Goal: Task Accomplishment & Management: Manage account settings

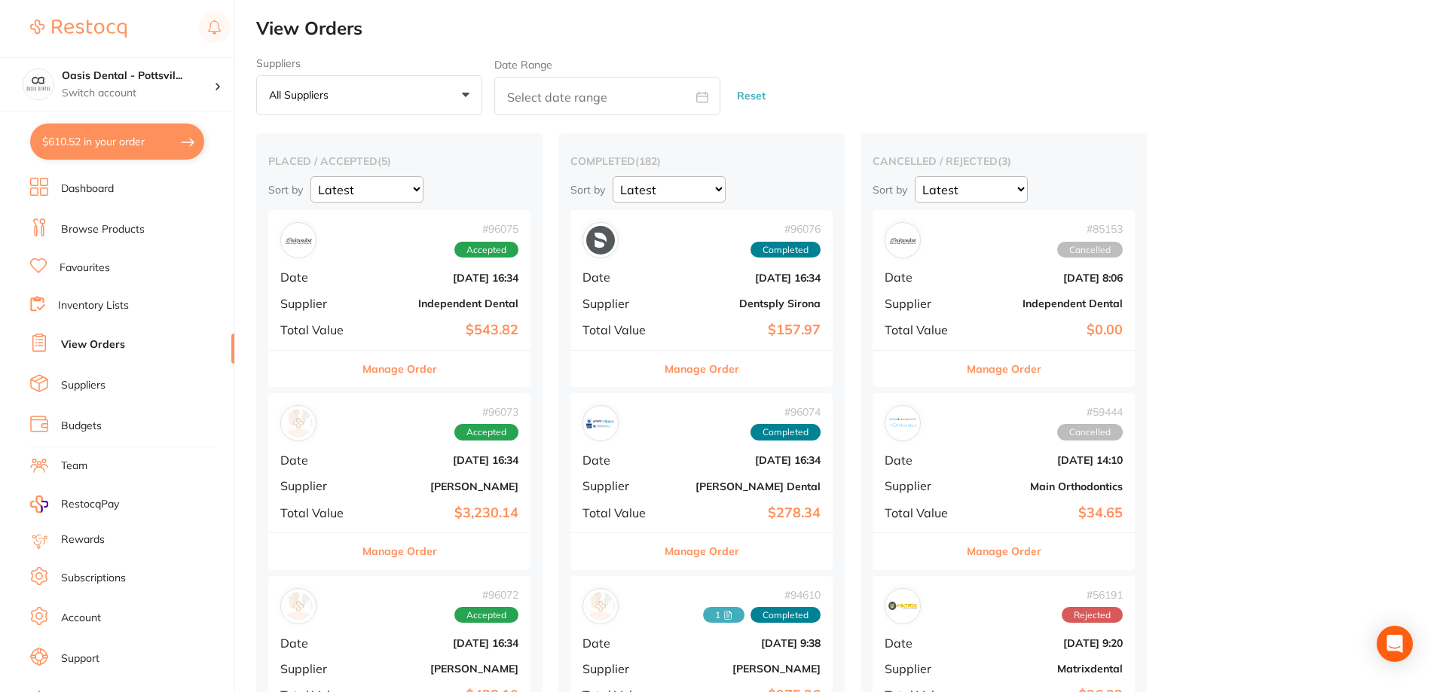
click at [407, 303] on b "Independent Dental" at bounding box center [443, 304] width 151 height 12
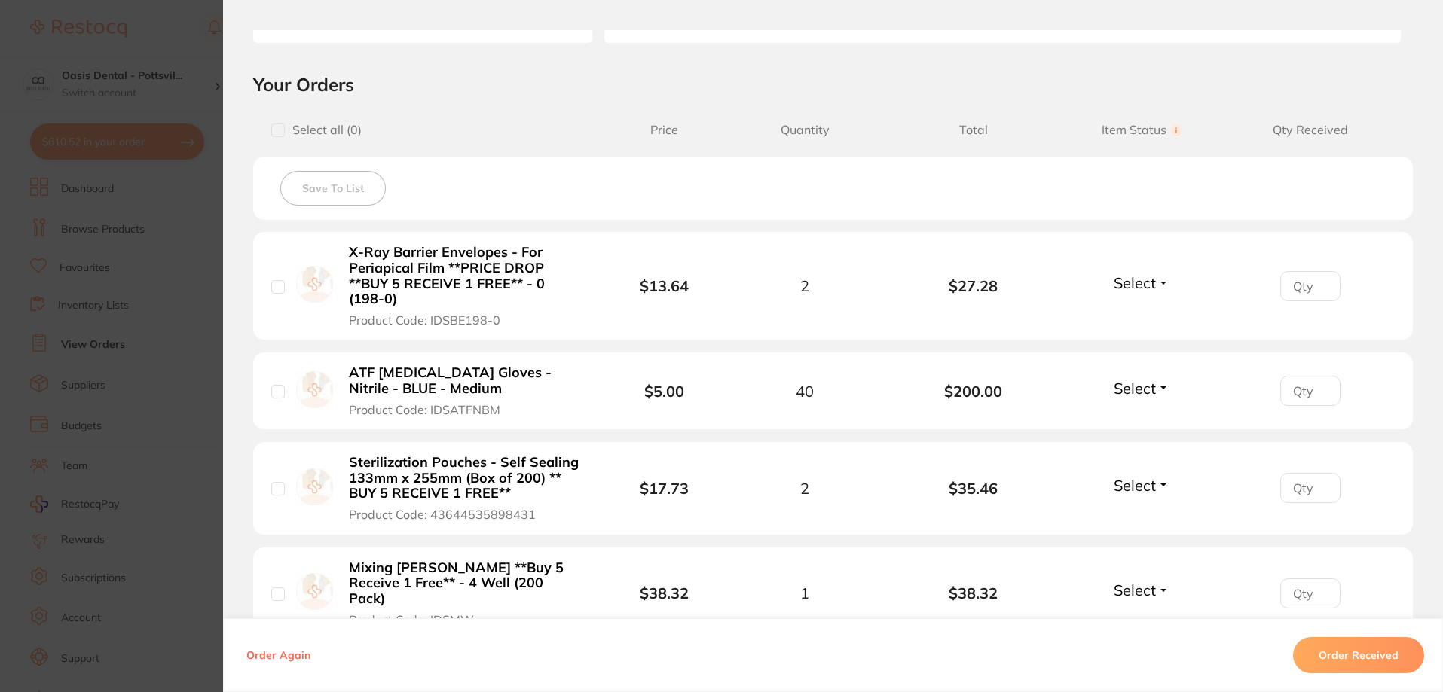
scroll to position [301, 0]
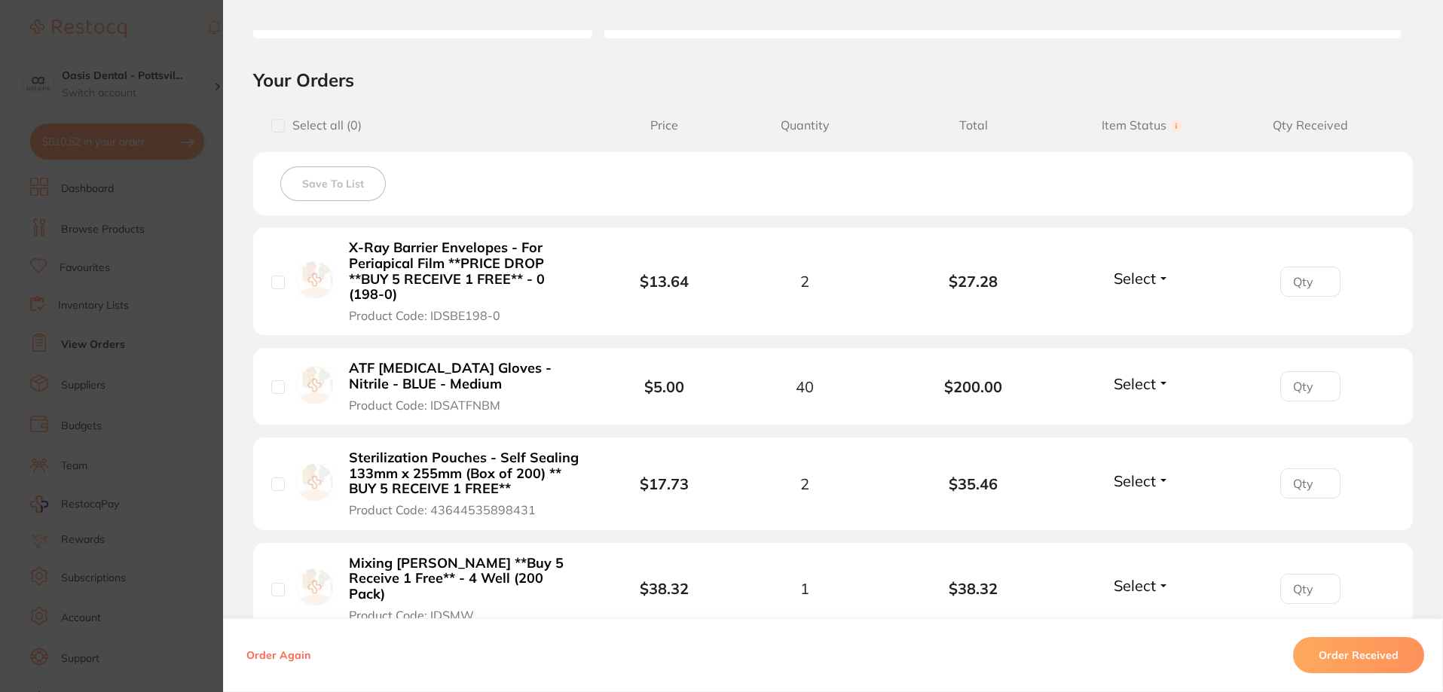
click at [1300, 281] on input "number" at bounding box center [1310, 282] width 60 height 30
type input "2"
click at [1159, 283] on button "Select" at bounding box center [1141, 278] width 65 height 19
click at [1153, 309] on span "Received" at bounding box center [1142, 310] width 38 height 11
click at [1298, 394] on input "number" at bounding box center [1310, 386] width 60 height 30
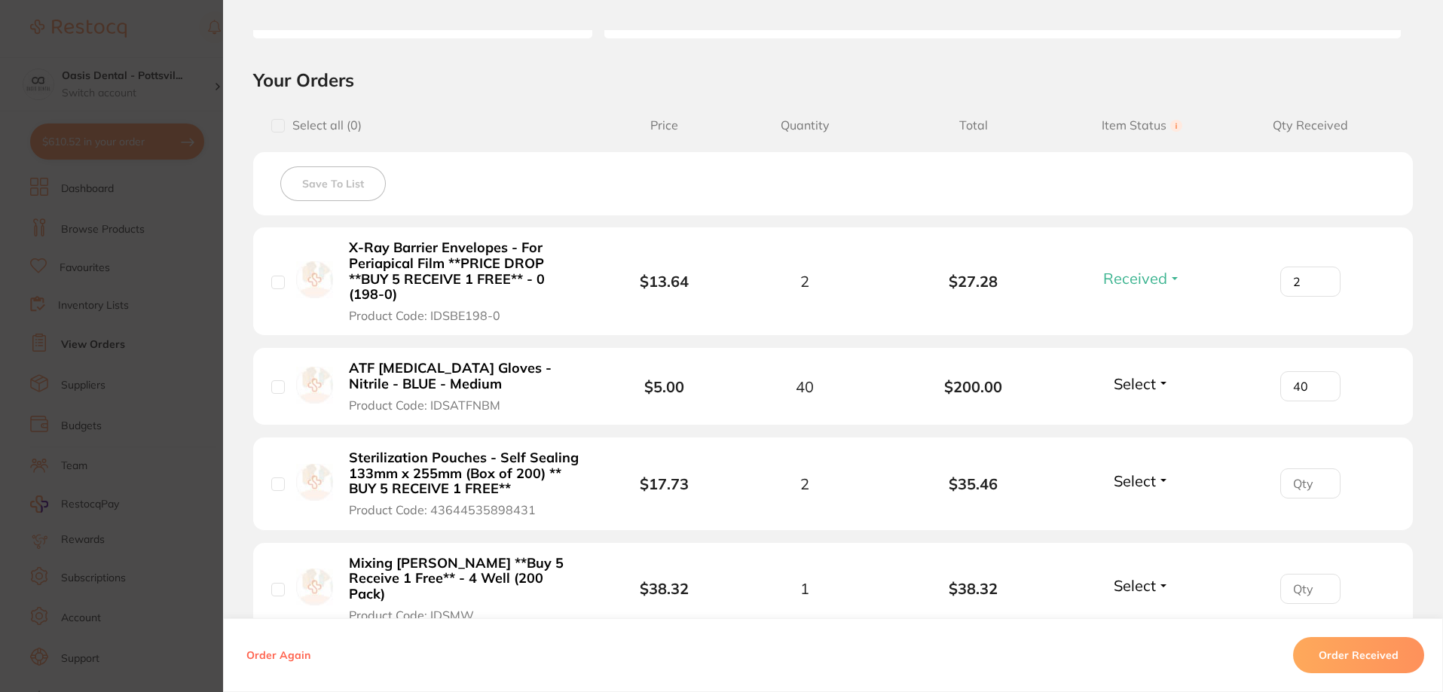
type input "40"
click at [974, 387] on b "$200.00" at bounding box center [973, 386] width 169 height 17
click at [1143, 387] on span "Select" at bounding box center [1135, 383] width 42 height 19
click at [1142, 418] on span "Received" at bounding box center [1142, 416] width 38 height 11
click at [1291, 487] on input "number" at bounding box center [1310, 484] width 60 height 30
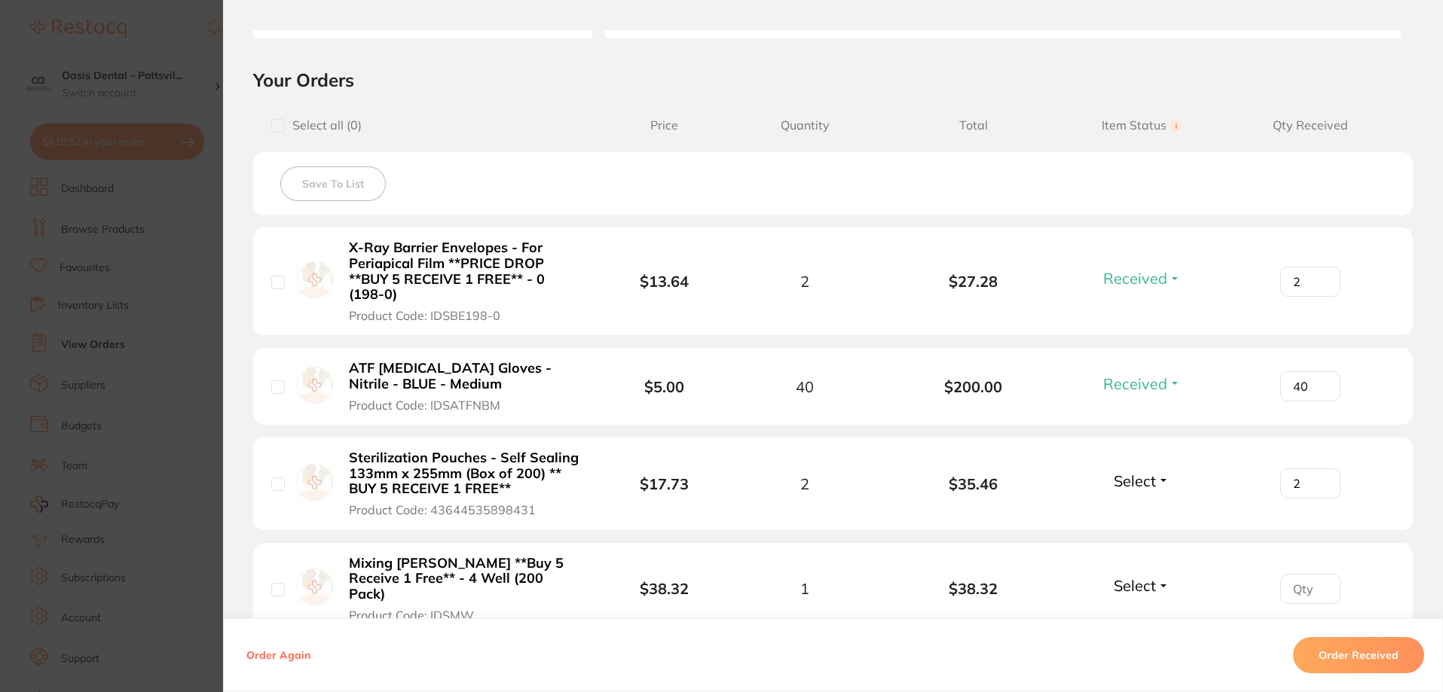
type input "2"
click at [1136, 482] on span "Select" at bounding box center [1135, 481] width 42 height 19
click at [1135, 516] on span "Received" at bounding box center [1142, 513] width 38 height 11
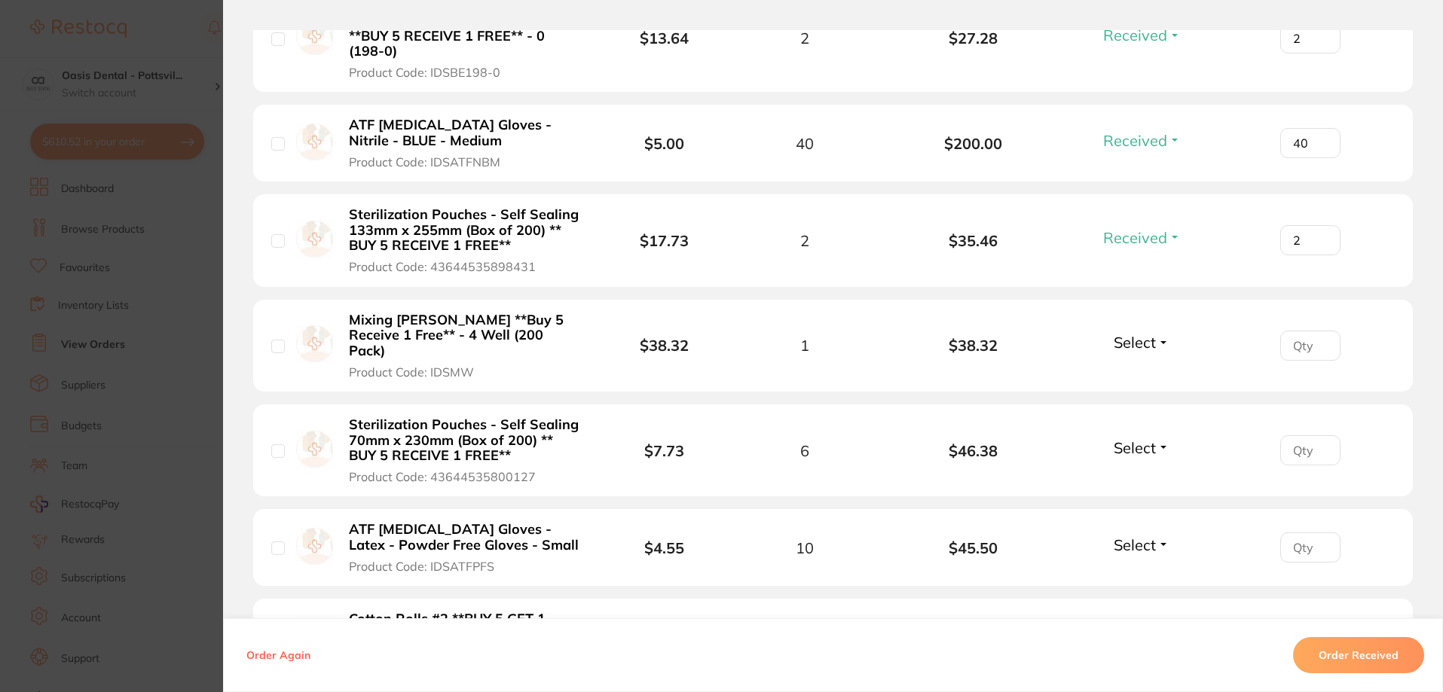
scroll to position [603, 0]
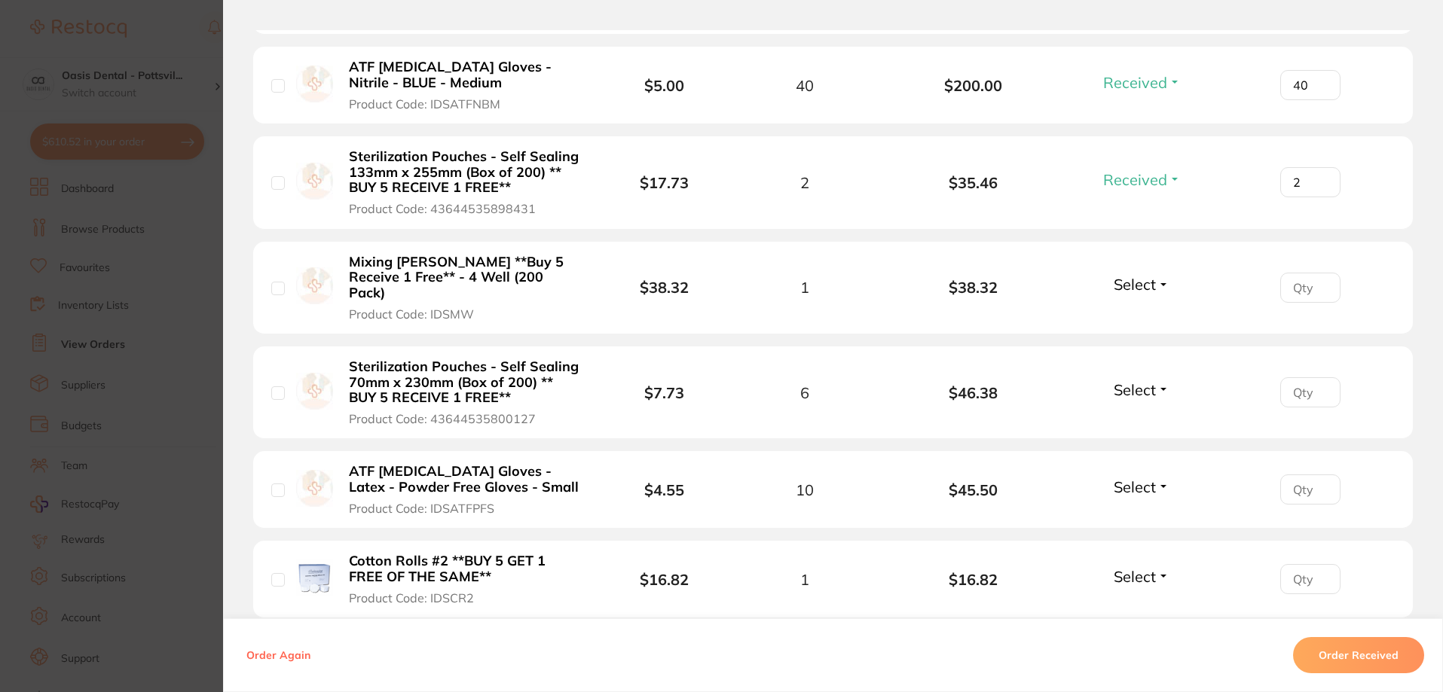
click at [1285, 283] on input "number" at bounding box center [1310, 288] width 60 height 30
type input "1"
click at [1144, 285] on span "Select" at bounding box center [1135, 284] width 42 height 19
click at [1142, 311] on span "Received" at bounding box center [1142, 316] width 38 height 11
click at [1295, 380] on input "number" at bounding box center [1310, 393] width 60 height 30
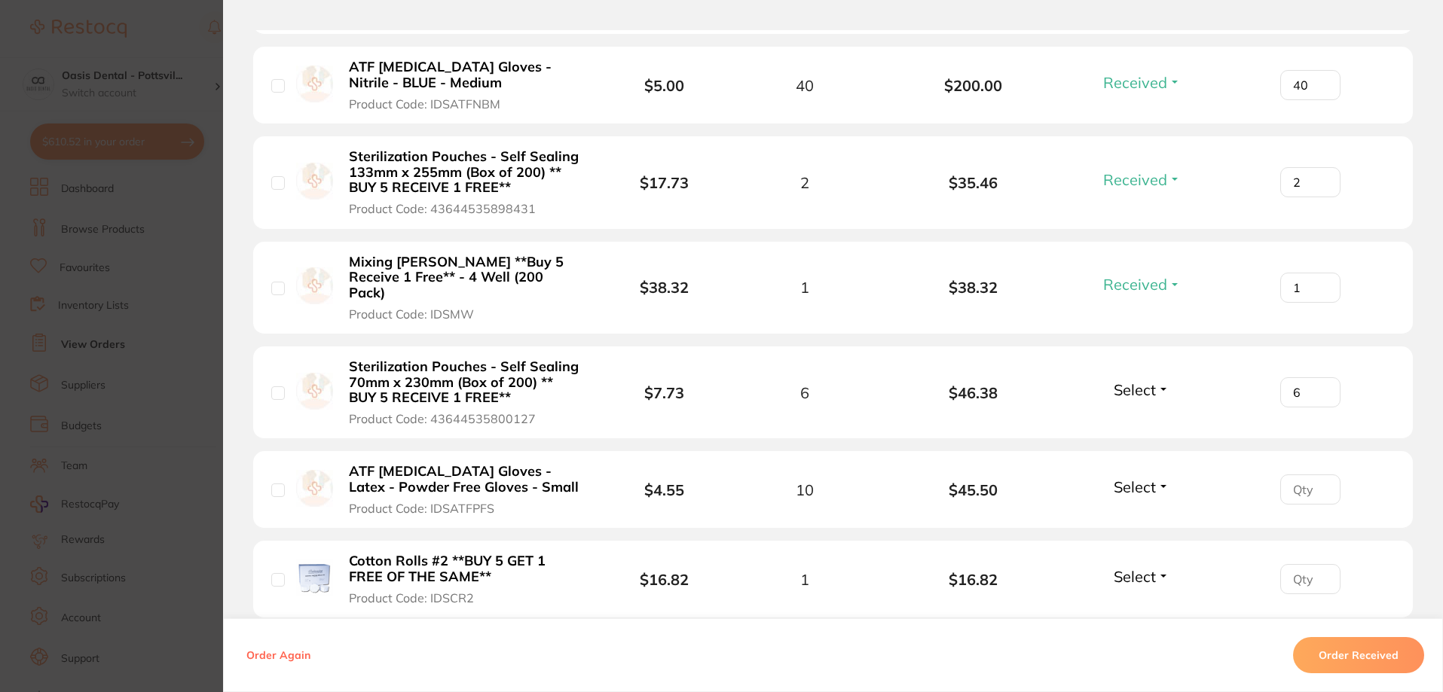
type input "6"
click at [1128, 381] on span "Select" at bounding box center [1135, 390] width 42 height 19
click at [1137, 417] on span "Received" at bounding box center [1142, 422] width 38 height 11
click at [1295, 475] on input "number" at bounding box center [1310, 490] width 60 height 30
type input "10"
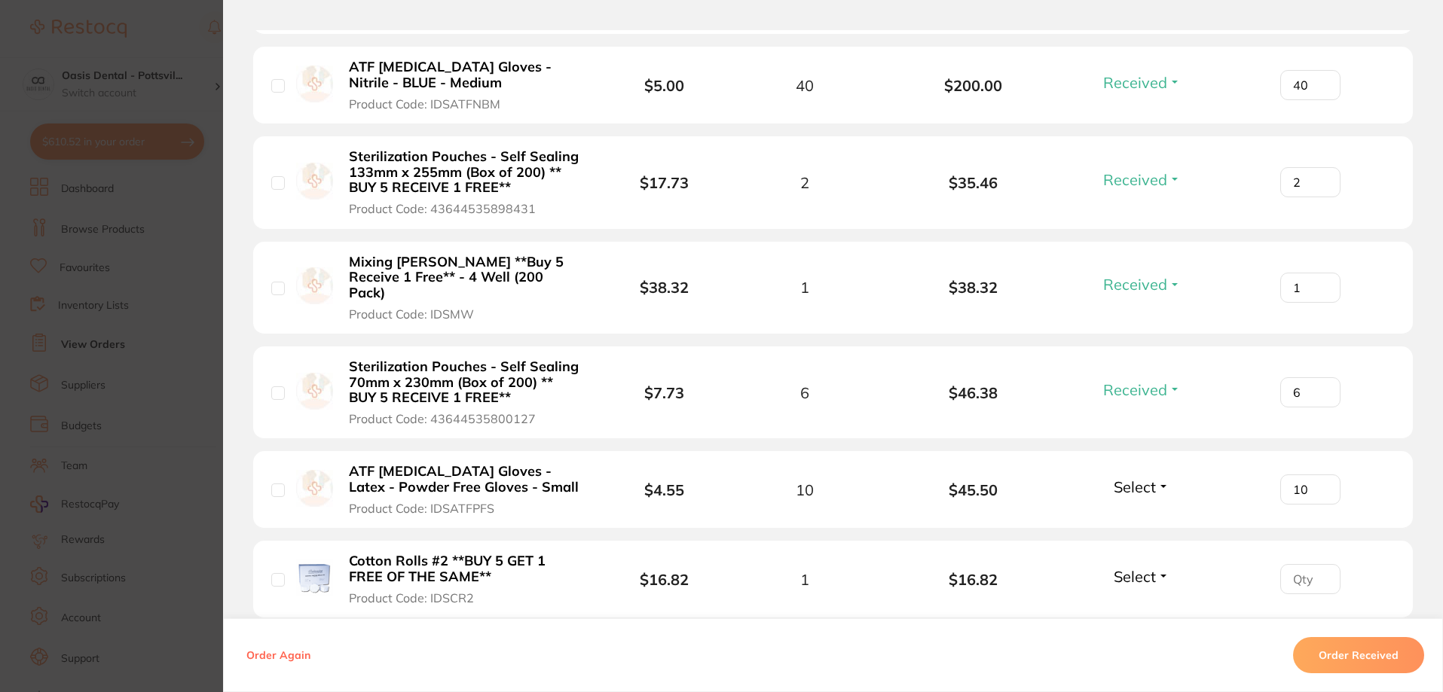
click at [1144, 478] on span "Select" at bounding box center [1135, 487] width 42 height 19
click at [1145, 514] on span "Received" at bounding box center [1142, 519] width 38 height 11
click at [1301, 570] on input "number" at bounding box center [1310, 579] width 60 height 30
type input "1"
click at [1151, 567] on span "Select" at bounding box center [1135, 576] width 42 height 19
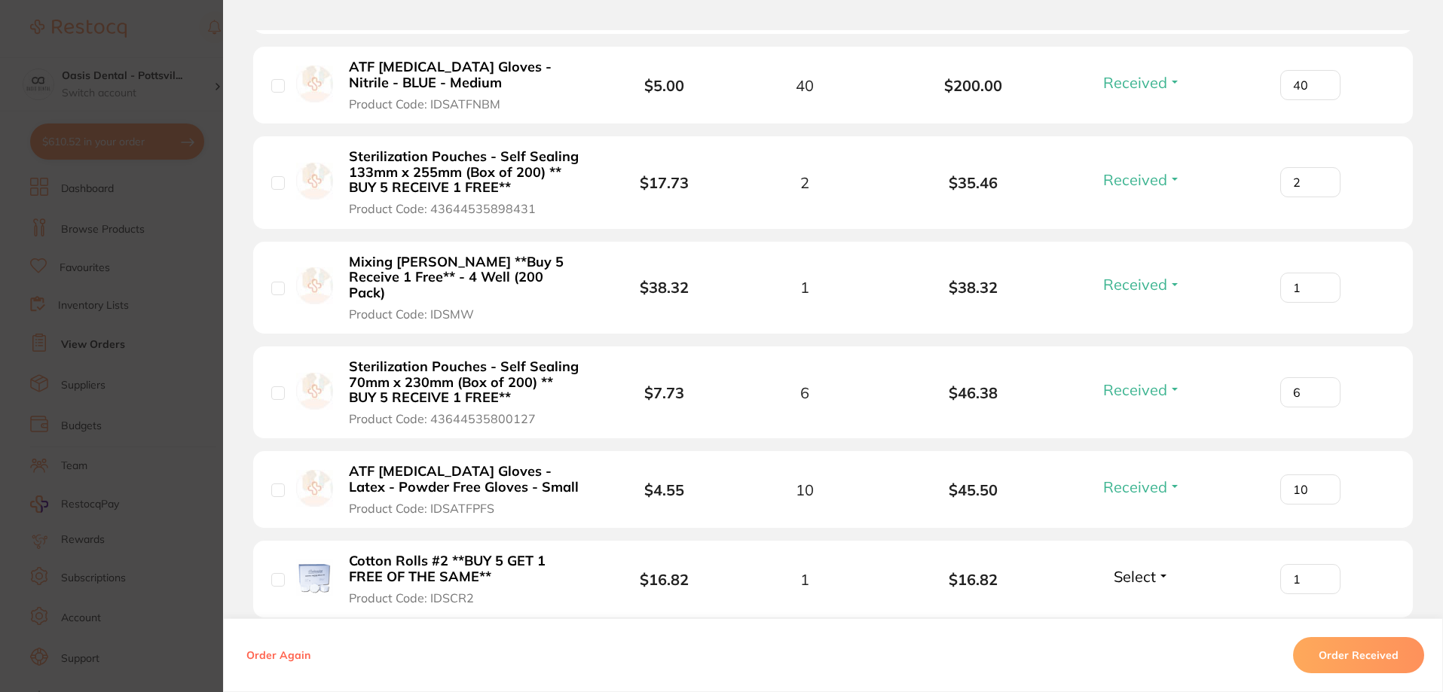
click at [1148, 567] on span "Select" at bounding box center [1135, 576] width 42 height 19
click at [1148, 604] on span "Received" at bounding box center [1142, 609] width 38 height 11
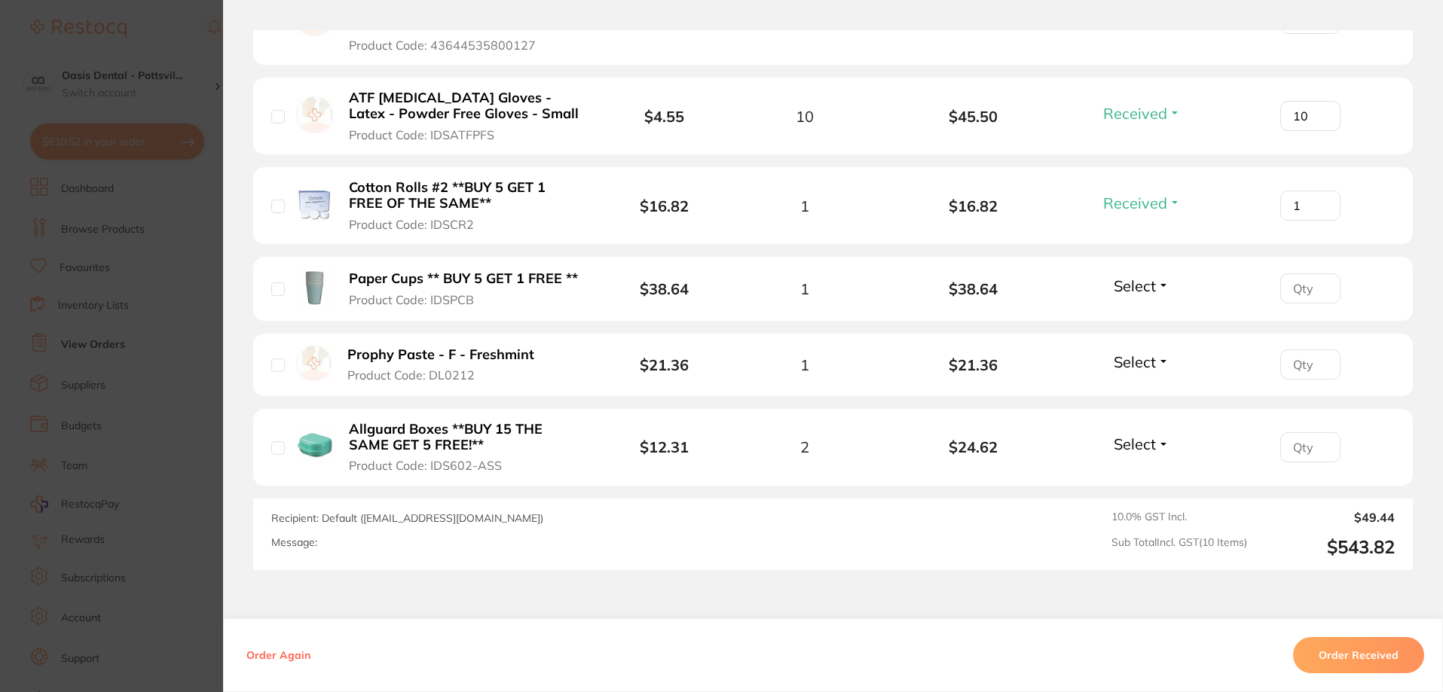
scroll to position [980, 0]
click at [1298, 273] on input "number" at bounding box center [1310, 286] width 60 height 30
type input "1"
click at [1148, 274] on span "Select" at bounding box center [1135, 283] width 42 height 19
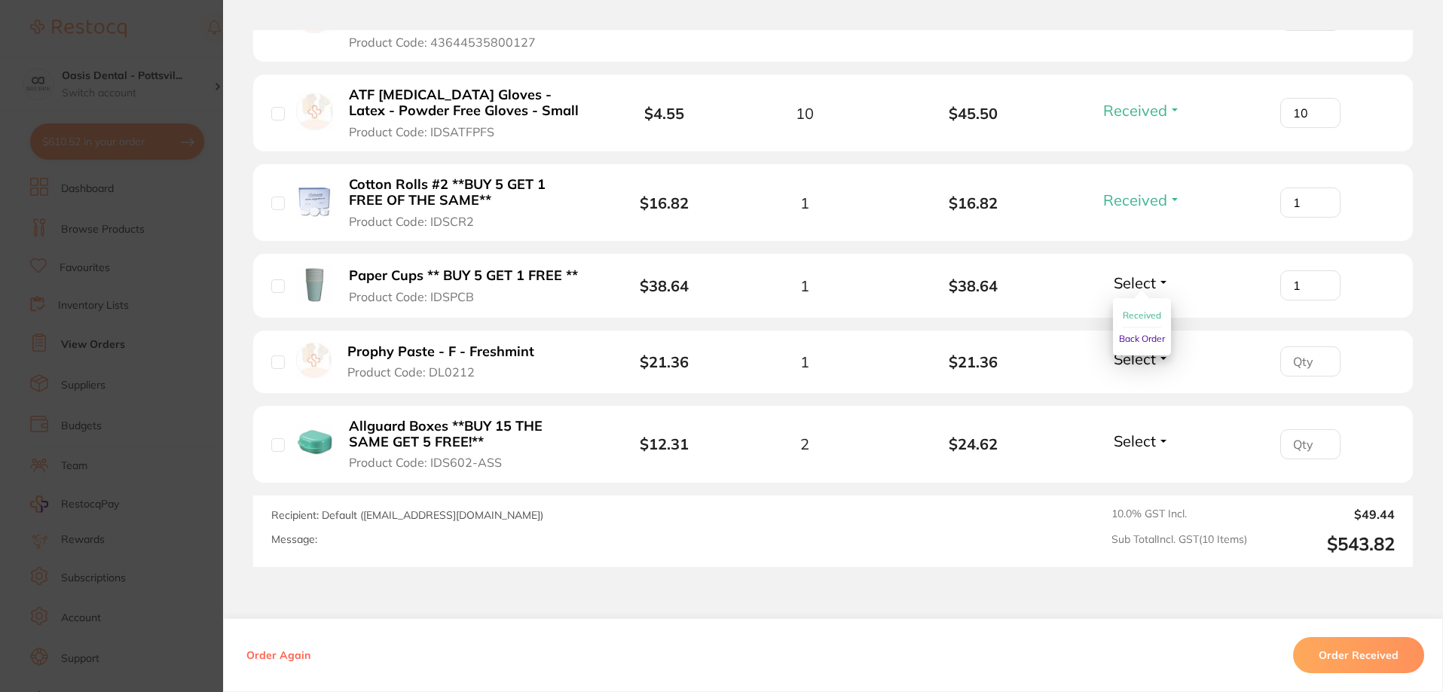
drag, startPoint x: 1143, startPoint y: 296, endPoint x: 1150, endPoint y: 284, distance: 13.8
click at [1145, 310] on span "Received" at bounding box center [1142, 315] width 38 height 11
click at [1295, 350] on input "number" at bounding box center [1310, 362] width 60 height 30
type input "1"
click at [1117, 350] on span "Select" at bounding box center [1135, 359] width 42 height 19
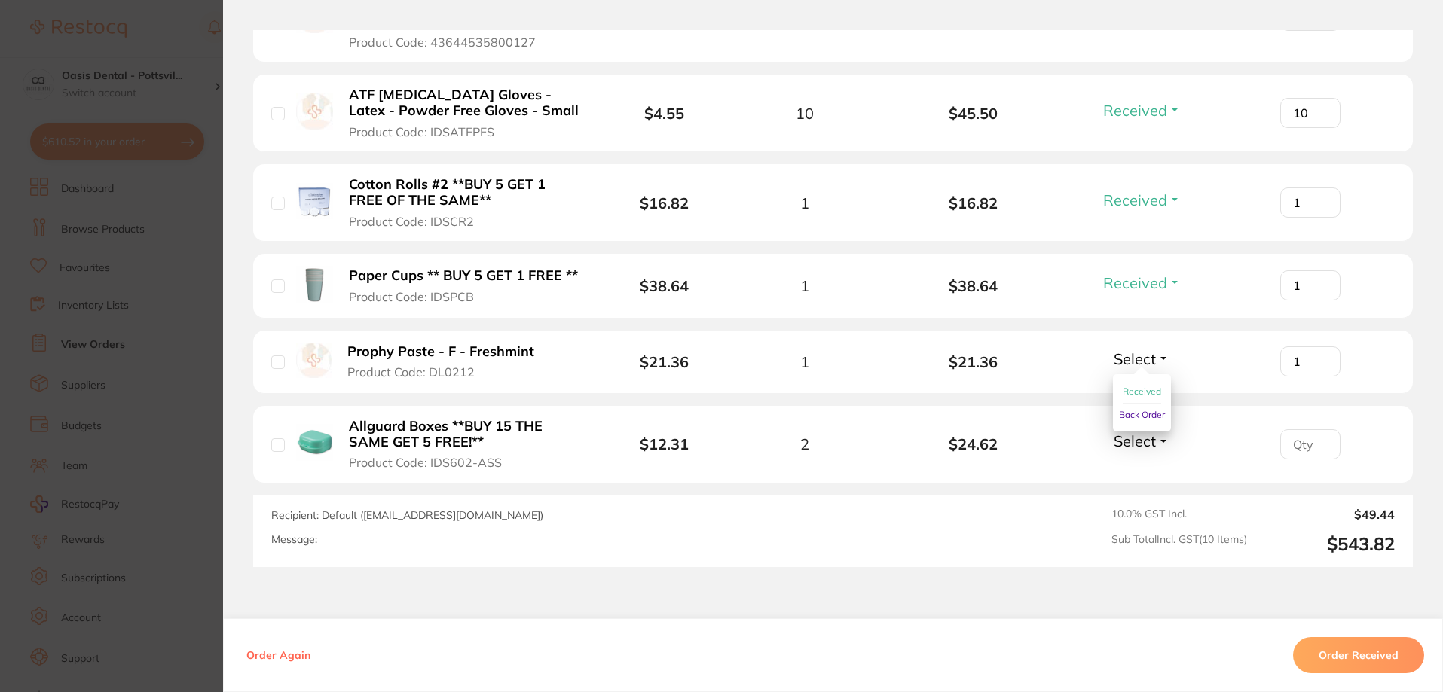
click at [1133, 386] on span "Received" at bounding box center [1142, 391] width 38 height 11
click at [1294, 431] on input "number" at bounding box center [1310, 444] width 60 height 30
type input "2"
click at [1133, 432] on span "Select" at bounding box center [1135, 441] width 42 height 19
click at [1144, 428] on span "Received" at bounding box center [1142, 428] width 38 height 0
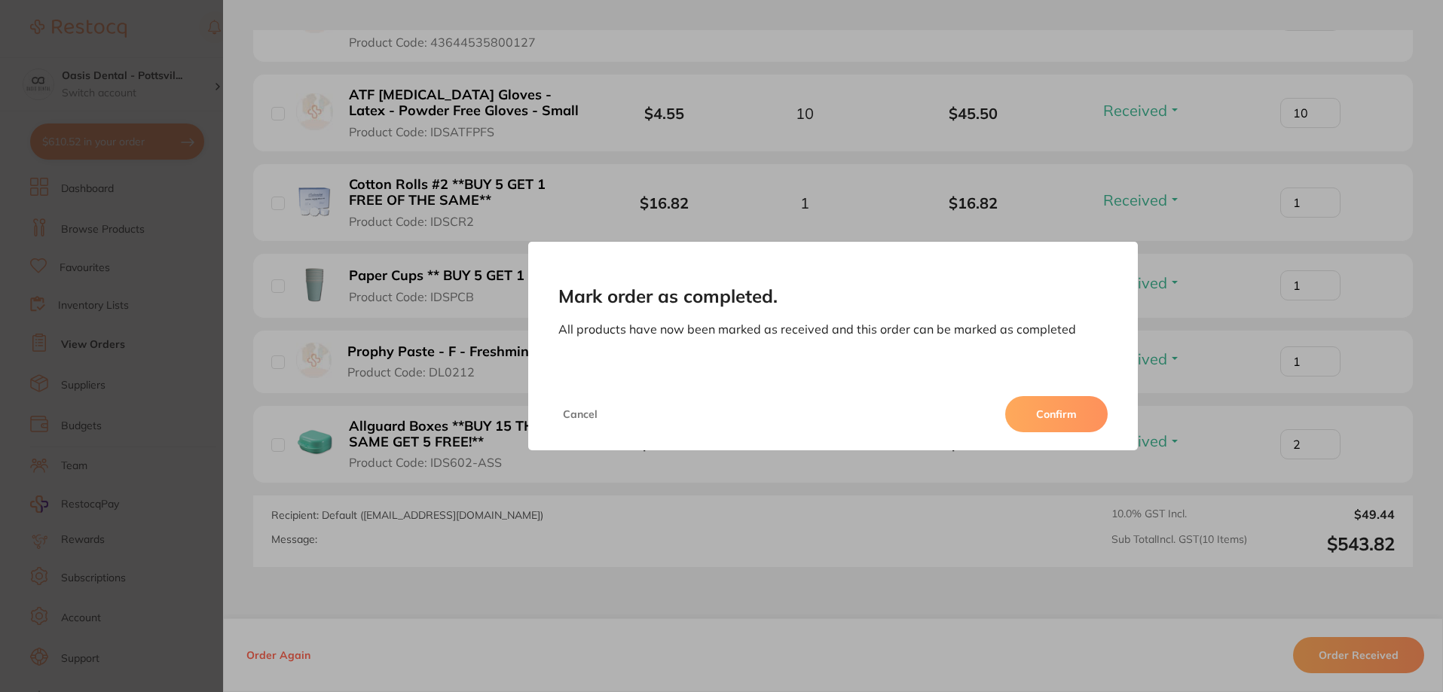
click at [1052, 409] on button "Confirm" at bounding box center [1056, 414] width 102 height 36
